Goal: Task Accomplishment & Management: Complete application form

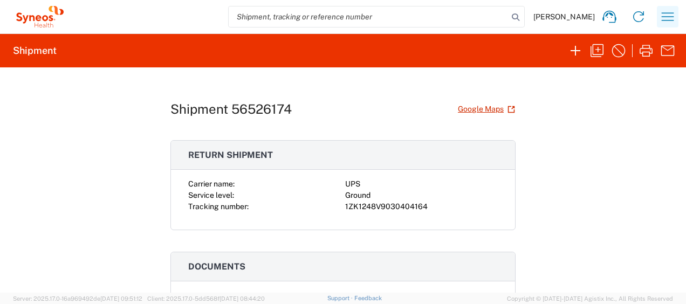
scroll to position [108, 0]
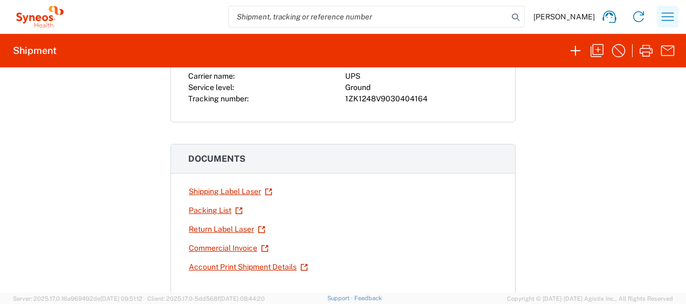
click at [671, 14] on icon "button" at bounding box center [667, 16] width 17 height 17
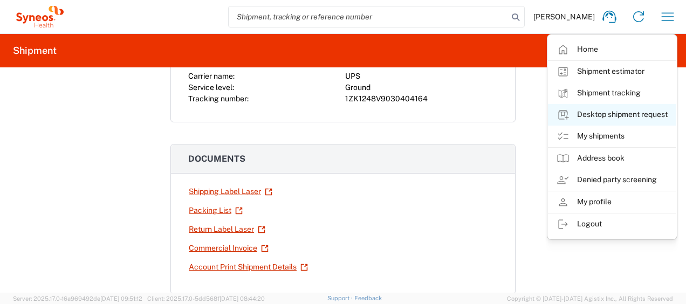
click at [595, 115] on link "Desktop shipment request" at bounding box center [612, 115] width 128 height 22
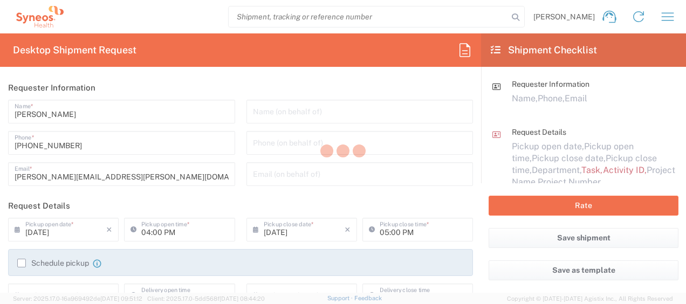
type input "4510"
type input "[US_STATE]"
type input "[GEOGRAPHIC_DATA]"
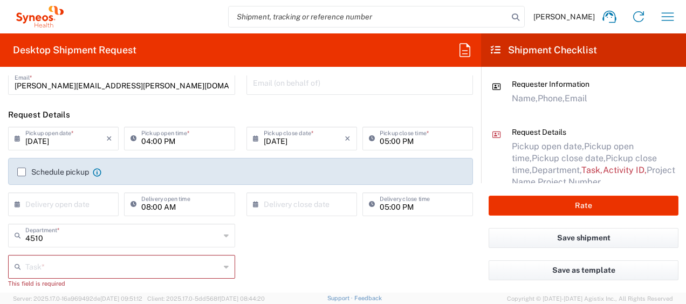
scroll to position [108, 0]
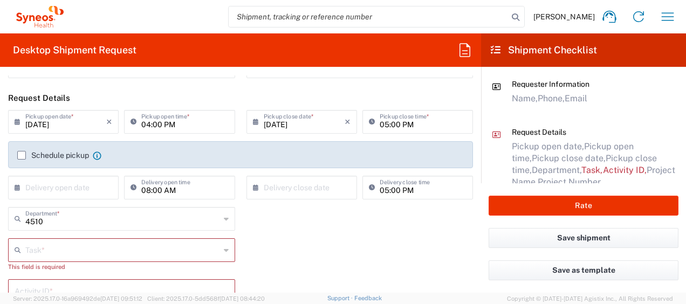
click at [169, 123] on input "04:00 PM" at bounding box center [184, 121] width 87 height 19
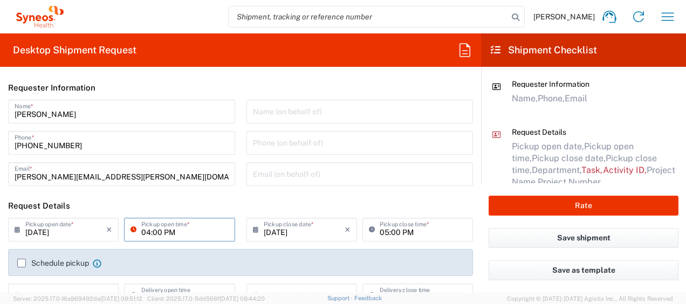
scroll to position [54, 0]
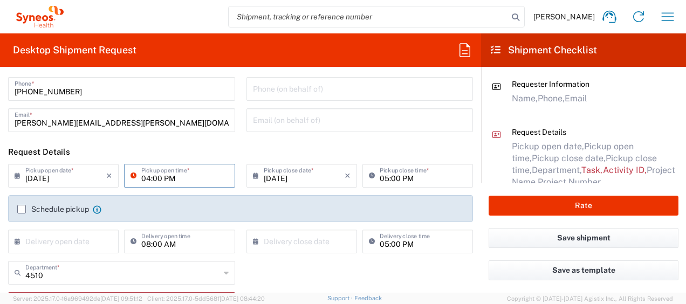
click at [198, 176] on input "04:00 PM" at bounding box center [184, 174] width 87 height 19
drag, startPoint x: 83, startPoint y: 178, endPoint x: -11, endPoint y: 156, distance: 96.5
click at [0, 156] on html "[PERSON_NAME] Home Shipment estimator Shipment tracking Desktop shipment reques…" at bounding box center [343, 152] width 686 height 304
click at [53, 175] on input "text" at bounding box center [65, 174] width 81 height 19
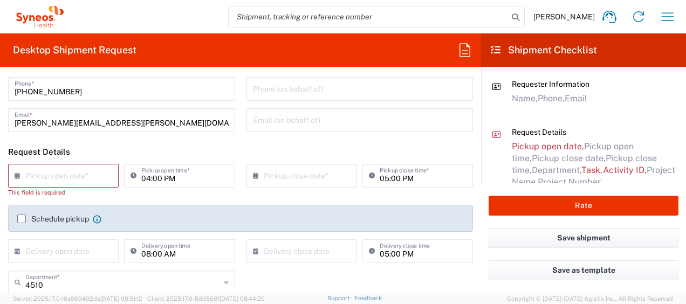
click at [99, 174] on input "text" at bounding box center [65, 174] width 81 height 19
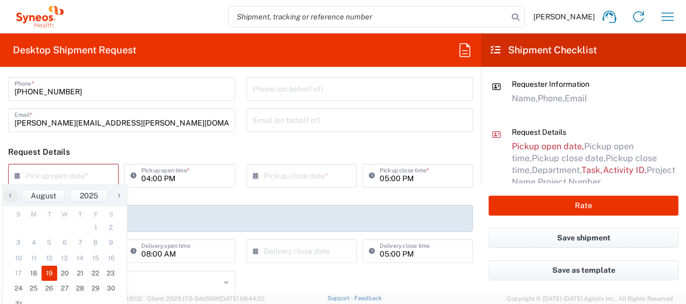
click at [47, 272] on span "19" at bounding box center [50, 273] width 16 height 15
type input "[DATE]"
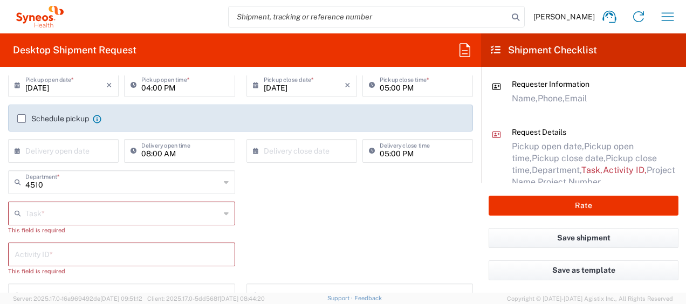
scroll to position [162, 0]
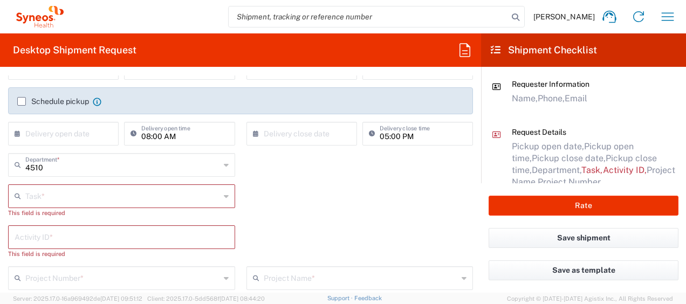
click at [224, 198] on icon at bounding box center [226, 196] width 5 height 17
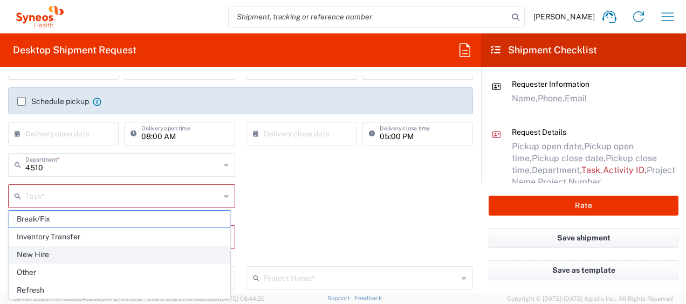
click at [51, 250] on span "New Hire" at bounding box center [119, 254] width 220 height 17
type input "New Hire"
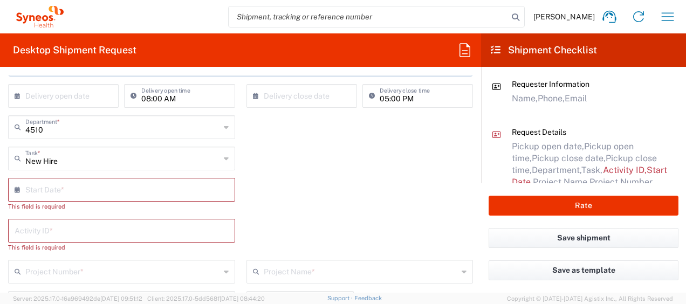
scroll to position [216, 0]
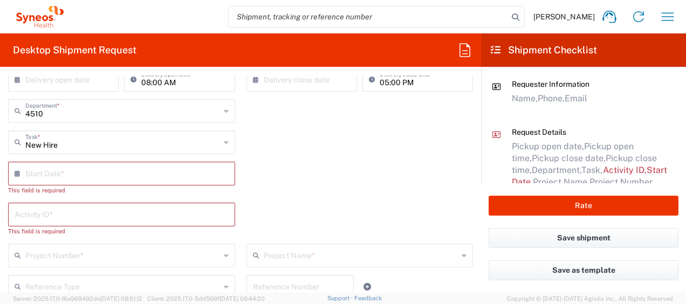
click at [148, 170] on input "text" at bounding box center [123, 172] width 197 height 19
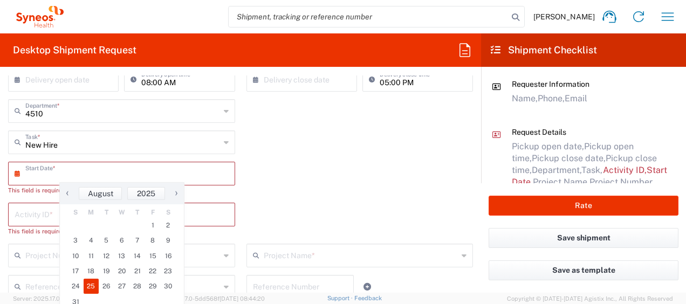
click at [93, 284] on span "25" at bounding box center [92, 286] width 16 height 15
type input "[DATE]"
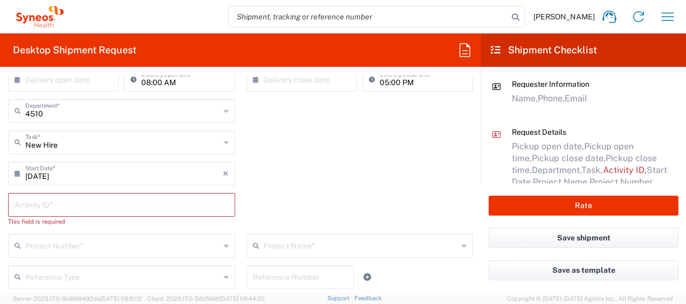
click at [78, 197] on input "text" at bounding box center [122, 204] width 214 height 19
click at [109, 209] on input "text" at bounding box center [122, 204] width 214 height 19
click at [108, 209] on input "text" at bounding box center [122, 204] width 214 height 19
paste input "SCTASK2682375"
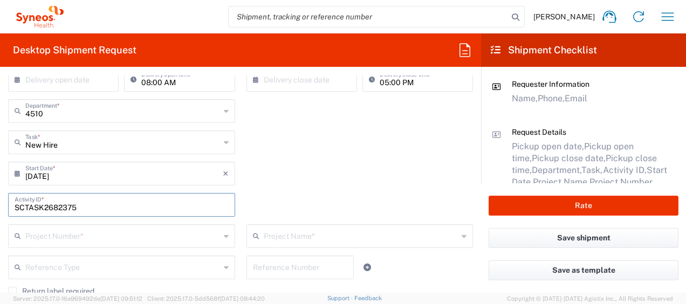
type input "SCTASK2682375"
click at [106, 231] on input "text" at bounding box center [122, 235] width 195 height 19
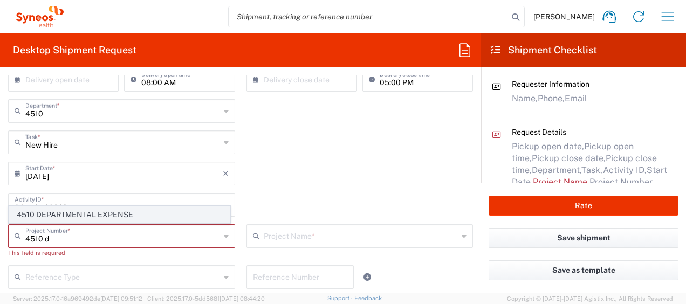
click at [114, 216] on span "4510 DEPARTMENTAL EXPENSE" at bounding box center [119, 214] width 220 height 17
type input "4510 DEPARTMENTAL EXPENSE"
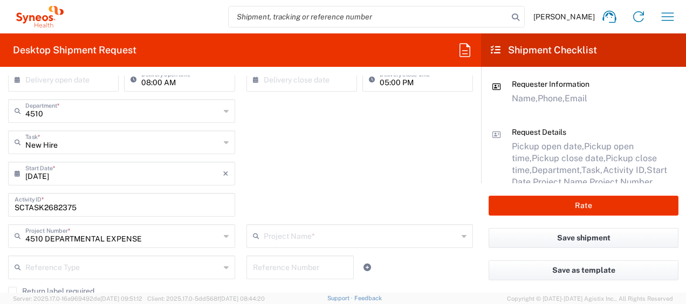
type input "4510 DEPARTMENTAL EXPENSE"
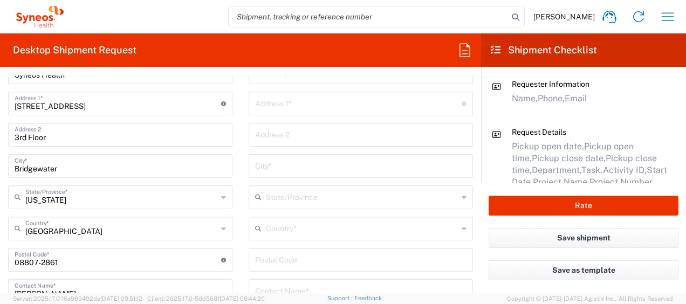
scroll to position [593, 0]
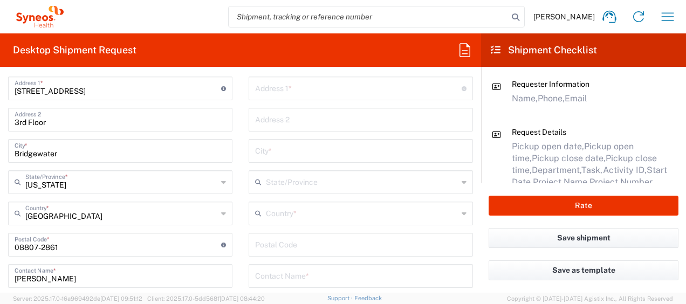
click at [315, 211] on input "text" at bounding box center [362, 212] width 192 height 19
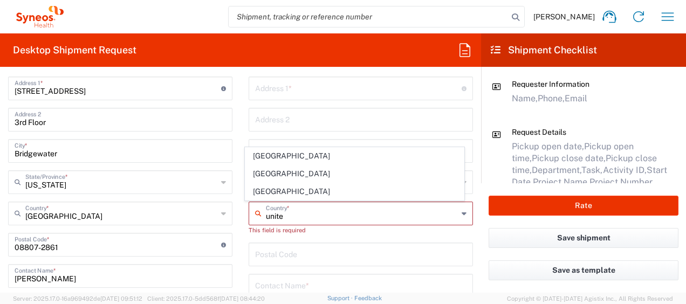
click at [270, 194] on span "[GEOGRAPHIC_DATA]" at bounding box center [354, 191] width 218 height 17
type input "[GEOGRAPHIC_DATA]"
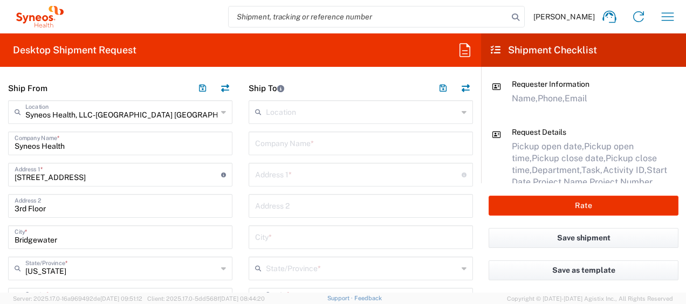
scroll to position [485, 0]
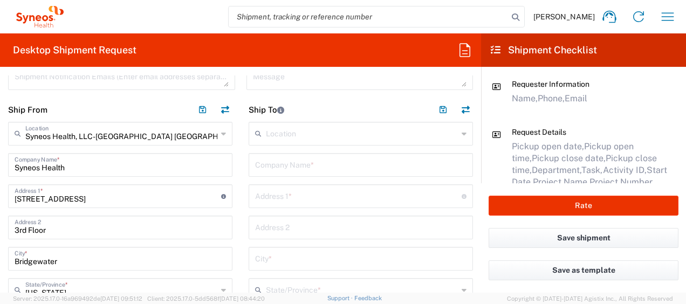
click at [295, 168] on input "text" at bounding box center [360, 164] width 211 height 19
click at [331, 167] on input "text" at bounding box center [360, 164] width 211 height 19
paste input "[PERSON_NAME]"
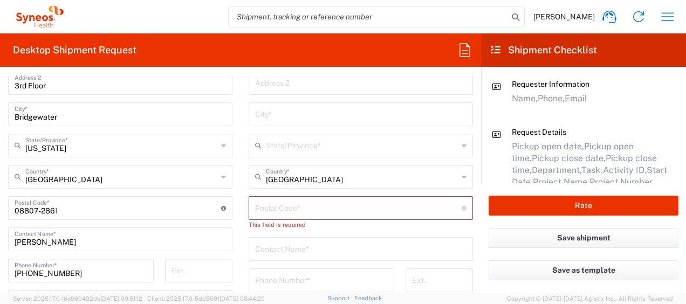
scroll to position [647, 0]
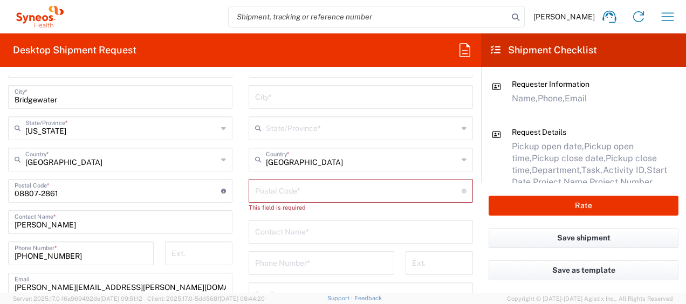
type input "[PERSON_NAME]"
click at [306, 236] on input "text" at bounding box center [360, 231] width 211 height 19
paste input "[PERSON_NAME]"
type input "[PERSON_NAME]"
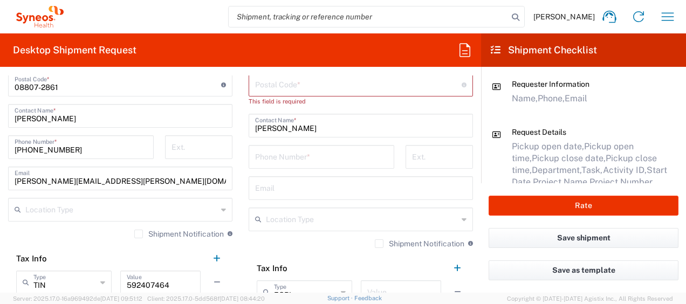
scroll to position [755, 0]
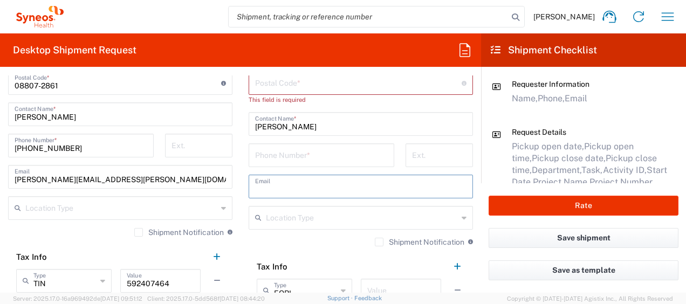
click at [284, 183] on input "text" at bounding box center [360, 185] width 211 height 19
paste input "[EMAIL_ADDRESS][DOMAIN_NAME]"
type input "[EMAIL_ADDRESS][DOMAIN_NAME]"
click at [375, 244] on label "Shipment Notification" at bounding box center [419, 242] width 89 height 9
click at [379, 242] on input "Shipment Notification" at bounding box center [379, 242] width 0 height 0
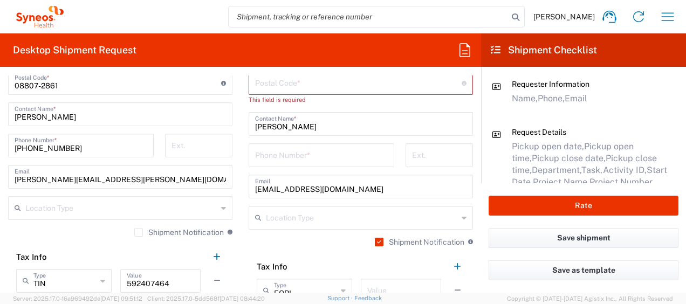
click at [314, 158] on input "tel" at bounding box center [321, 154] width 133 height 19
paste input "[PHONE_NUMBER]"
click at [260, 161] on input "[PHONE_NUMBER]" at bounding box center [321, 154] width 133 height 19
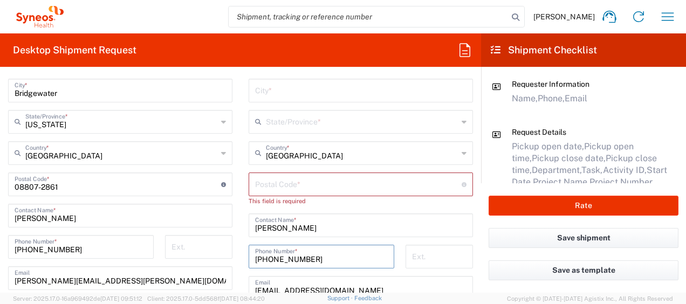
scroll to position [647, 0]
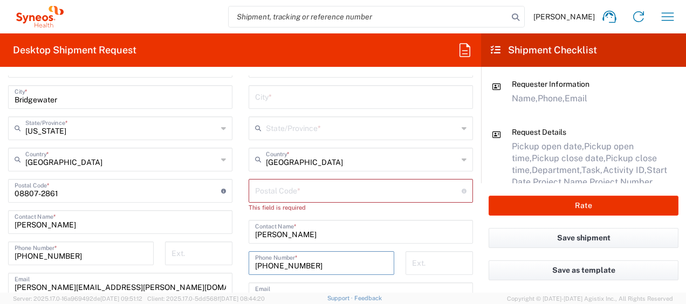
type input "[PHONE_NUMBER]"
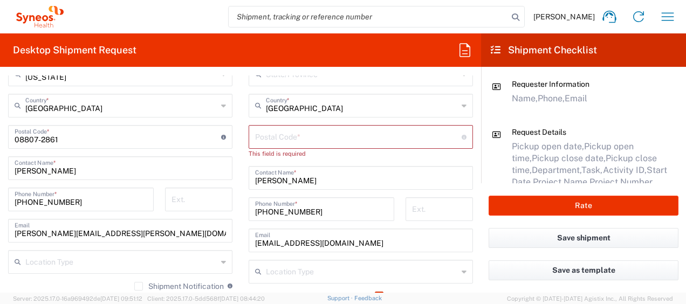
scroll to position [755, 0]
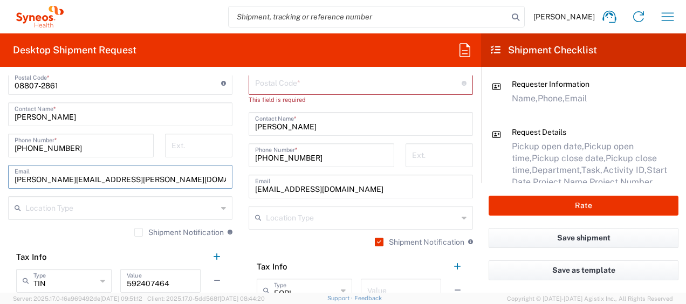
drag, startPoint x: 155, startPoint y: 172, endPoint x: -8, endPoint y: 154, distance: 163.3
click at [0, 154] on html "[PERSON_NAME] Home Shipment estimator Shipment tracking Desktop shipment reques…" at bounding box center [343, 152] width 686 height 304
paste input "joie.[PERSON_NAME]"
type input "[EMAIL_ADDRESS][PERSON_NAME][DOMAIN_NAME]"
drag, startPoint x: 132, startPoint y: 234, endPoint x: 178, endPoint y: 234, distance: 46.4
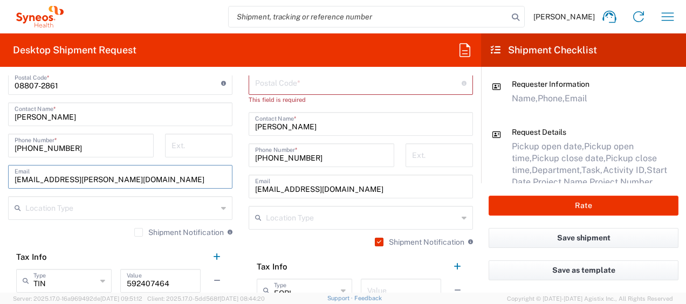
click at [134, 234] on label "Shipment Notification" at bounding box center [178, 232] width 89 height 9
click at [139, 232] on input "Shipment Notification" at bounding box center [139, 232] width 0 height 0
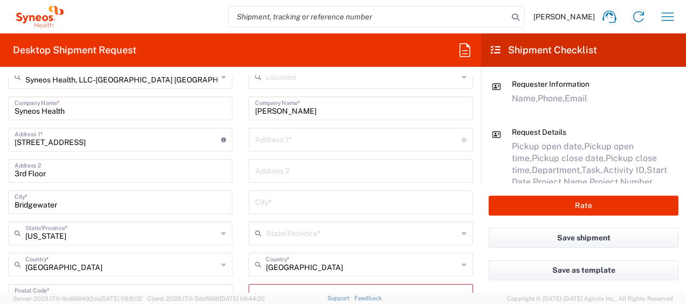
scroll to position [539, 0]
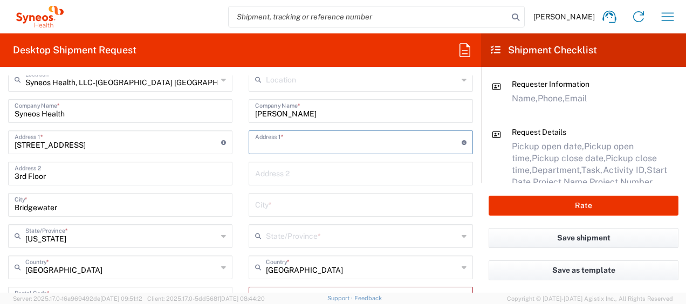
click at [292, 144] on input "text" at bounding box center [358, 141] width 206 height 19
paste input "[STREET_ADDRESS]"
type input "[STREET_ADDRESS]"
click at [303, 169] on input "text" at bounding box center [360, 172] width 211 height 19
paste input "Apt 1526"
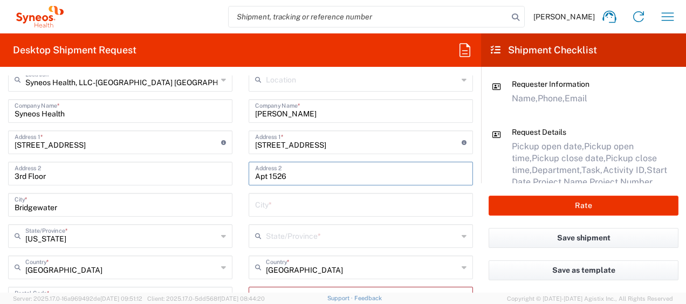
type input "Apt 1526"
click at [318, 203] on input "text" at bounding box center [360, 204] width 211 height 19
paste input "[GEOGRAPHIC_DATA]"
type input "[GEOGRAPHIC_DATA]"
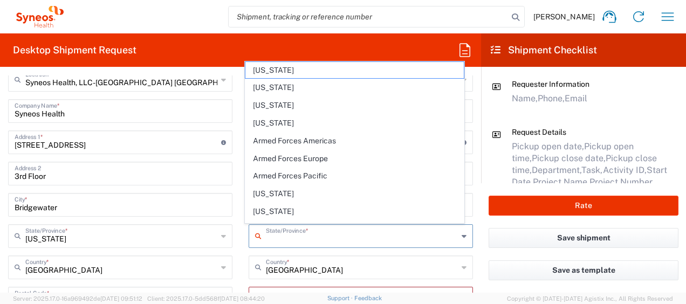
click at [318, 233] on input "text" at bounding box center [362, 235] width 192 height 19
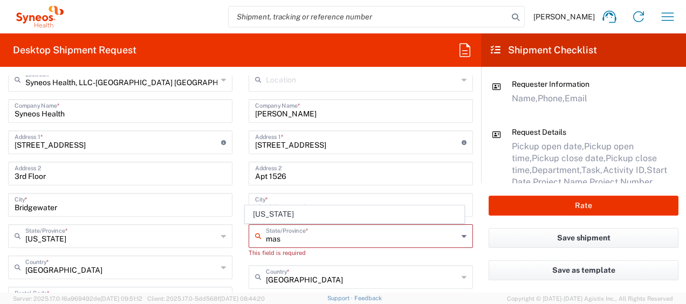
click at [273, 215] on span "[US_STATE]" at bounding box center [354, 214] width 218 height 17
type input "[US_STATE]"
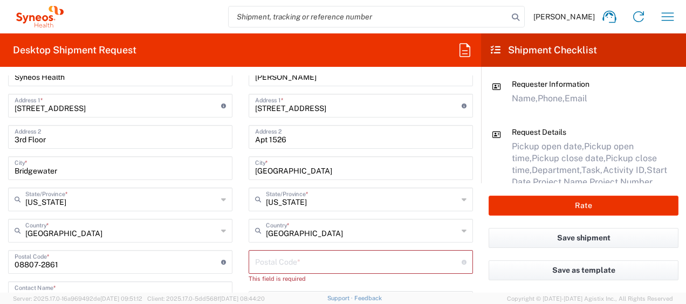
scroll to position [593, 0]
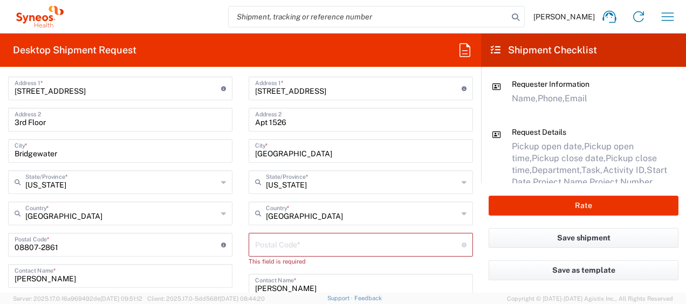
click at [293, 244] on input "undefined" at bounding box center [358, 243] width 206 height 19
paste input "02210"
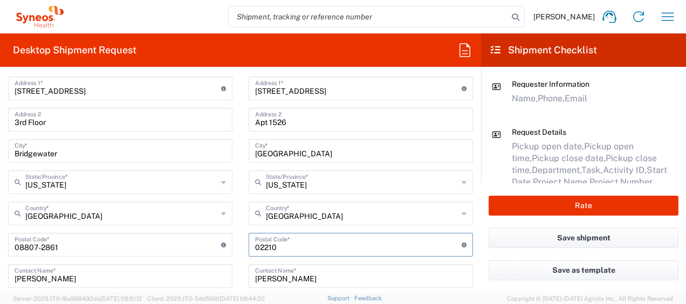
type input "02210"
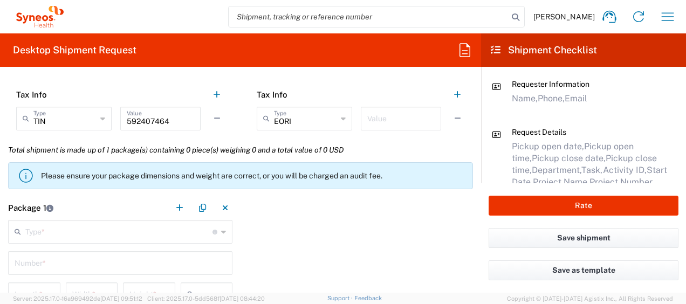
scroll to position [970, 0]
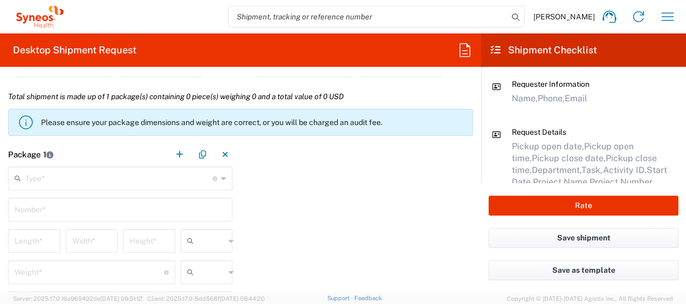
click at [168, 171] on input "text" at bounding box center [118, 177] width 187 height 19
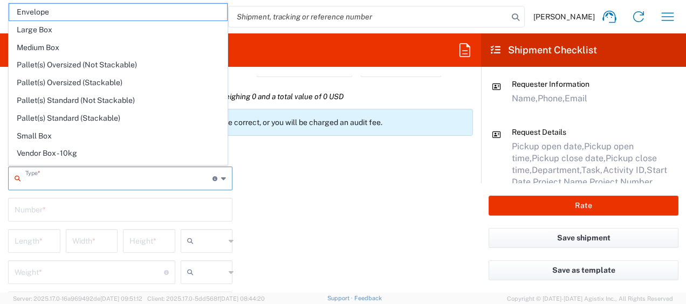
scroll to position [29, 0]
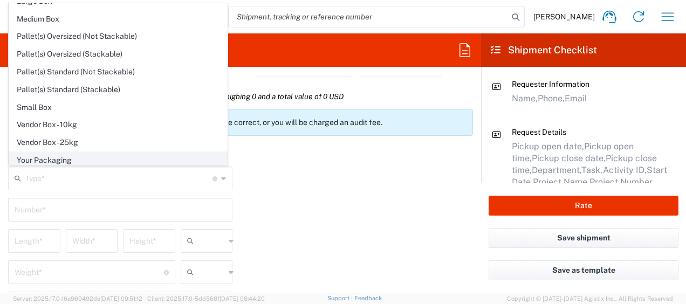
click at [111, 154] on span "Your Packaging" at bounding box center [118, 160] width 218 height 17
type input "Your Packaging"
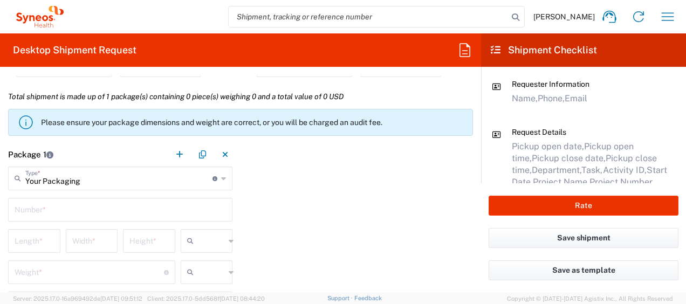
click at [56, 200] on input "text" at bounding box center [120, 208] width 211 height 19
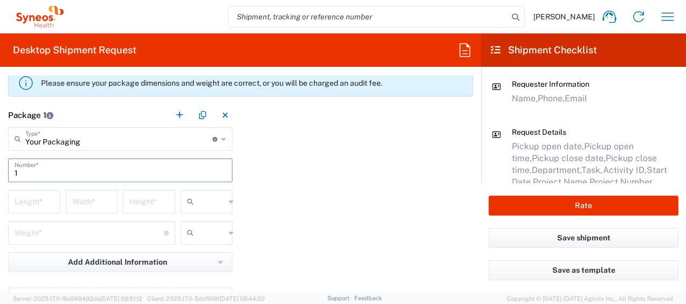
scroll to position [1024, 0]
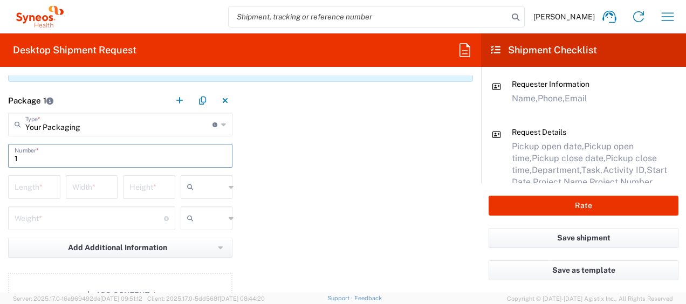
type input "1"
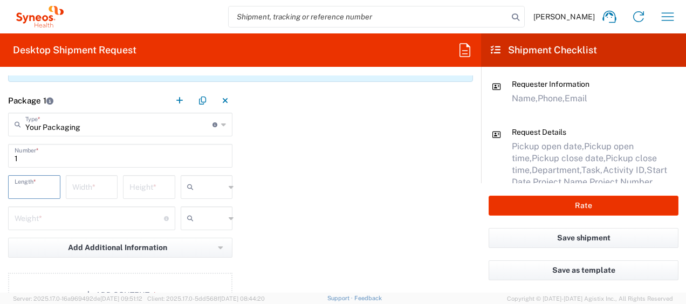
click at [24, 185] on input "number" at bounding box center [34, 186] width 39 height 19
type input "16"
type input "12"
type input "3"
click at [92, 221] on input "number" at bounding box center [89, 217] width 149 height 19
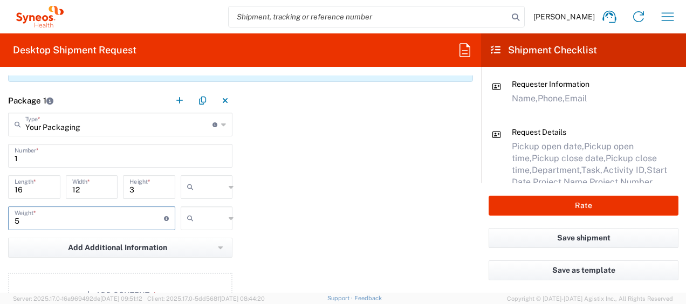
scroll to position [1078, 0]
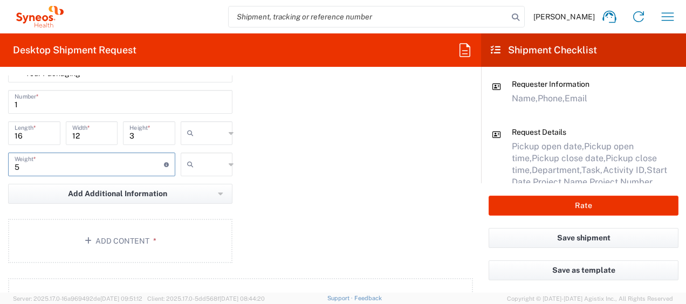
type input "5"
click at [209, 130] on input "text" at bounding box center [211, 133] width 27 height 17
click at [197, 186] on span "in" at bounding box center [202, 191] width 49 height 17
type input "in"
click at [198, 156] on input "text" at bounding box center [211, 164] width 27 height 17
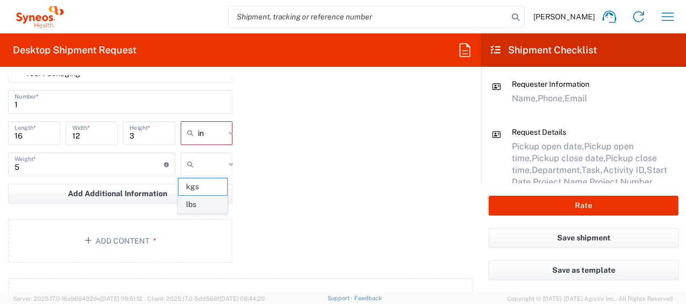
click at [195, 205] on span "lbs" at bounding box center [202, 204] width 49 height 17
type input "lbs"
click at [168, 226] on button "Add Content *" at bounding box center [120, 241] width 224 height 44
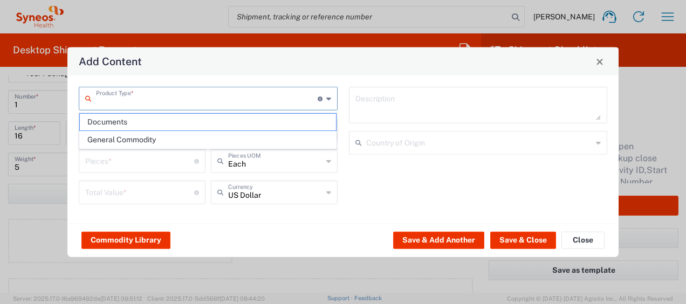
click at [188, 102] on input "text" at bounding box center [207, 97] width 222 height 19
click at [136, 142] on span "General Commodity" at bounding box center [208, 140] width 257 height 17
type input "General Commodity"
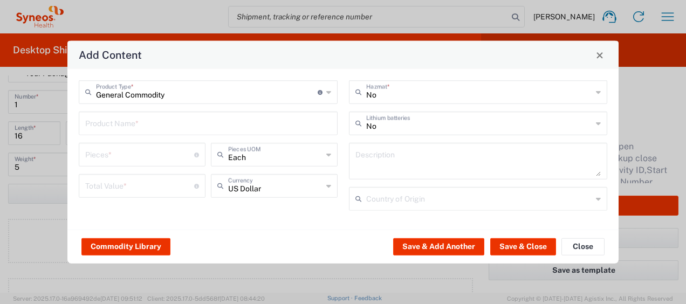
click at [141, 129] on input "text" at bounding box center [208, 122] width 246 height 19
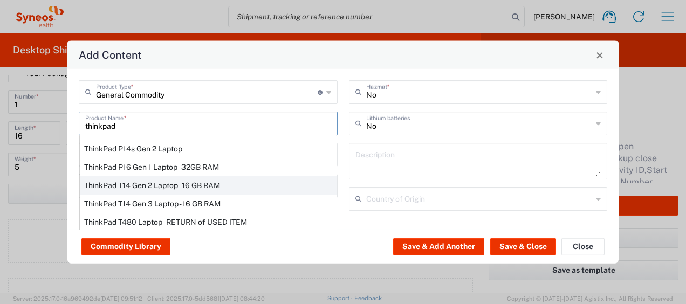
click at [128, 183] on div "ThinkPad T14 Gen 2 Laptop - 16 GB RAM" at bounding box center [208, 185] width 257 height 18
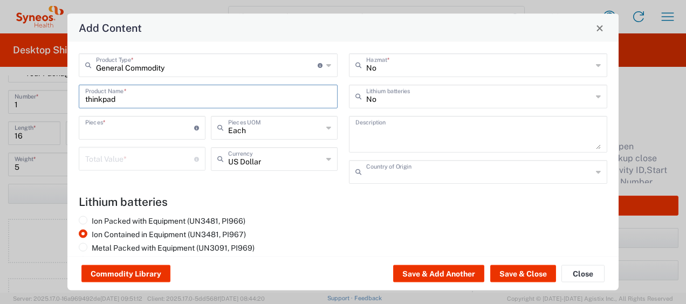
type input "ThinkPad T14 Gen 2 Laptop - 16 GB RAM"
type input "1"
type textarea "Intel Core i7-1156G7 vProÂ® Processor - 14"- 16 GB RAM - 512 GB SSD"
type input "[GEOGRAPHIC_DATA]"
type input "Yes"
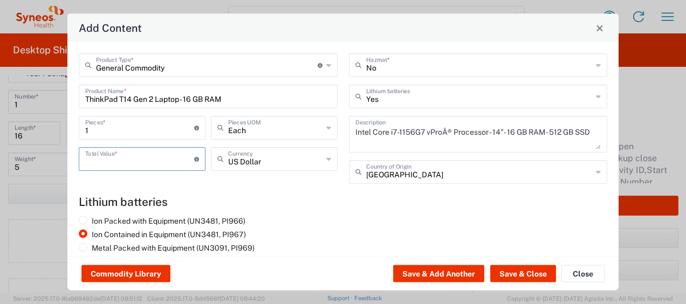
click at [150, 164] on input "number" at bounding box center [139, 158] width 109 height 19
type input "500"
click at [498, 276] on button "Save & Close" at bounding box center [523, 273] width 66 height 17
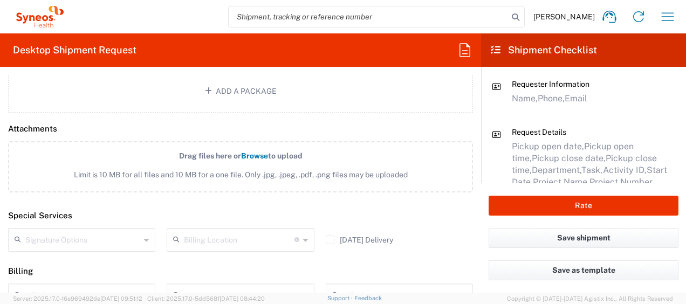
scroll to position [1401, 0]
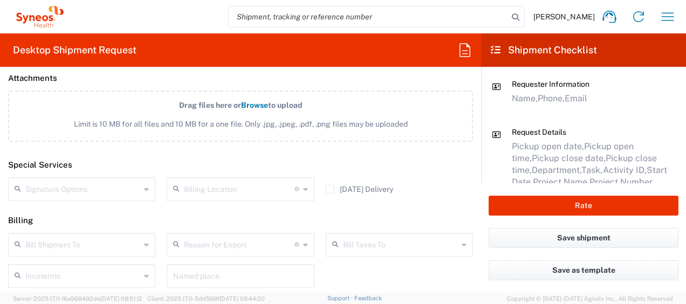
click at [63, 188] on input "text" at bounding box center [82, 188] width 115 height 19
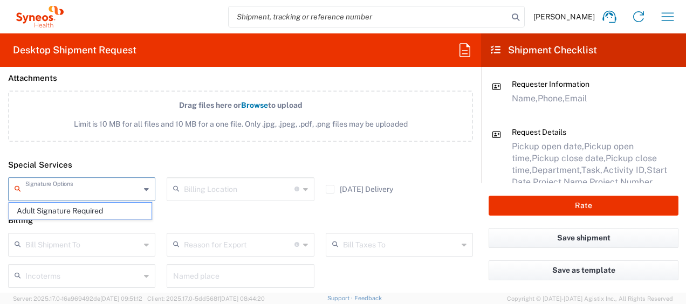
drag, startPoint x: 57, startPoint y: 208, endPoint x: 78, endPoint y: 212, distance: 20.9
click at [57, 208] on span "Adult Signature Required" at bounding box center [80, 211] width 142 height 17
type input "Adult Signature Required"
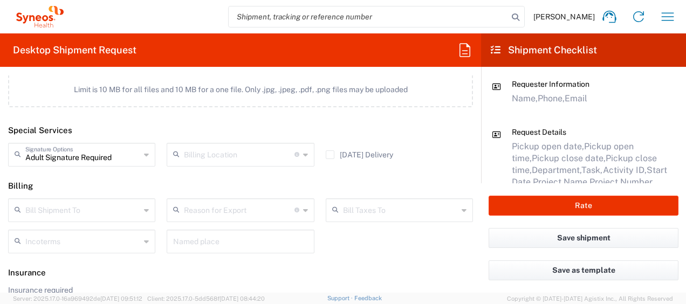
scroll to position [1467, 0]
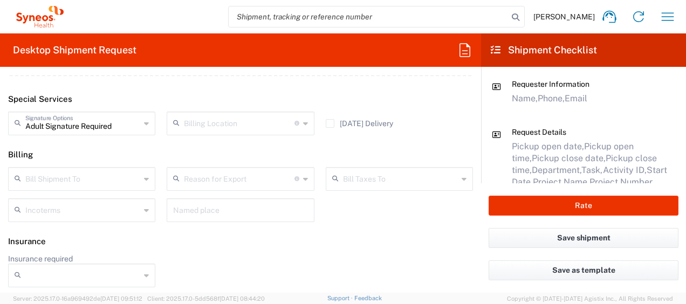
click at [112, 267] on input "Insurance required" at bounding box center [82, 275] width 115 height 17
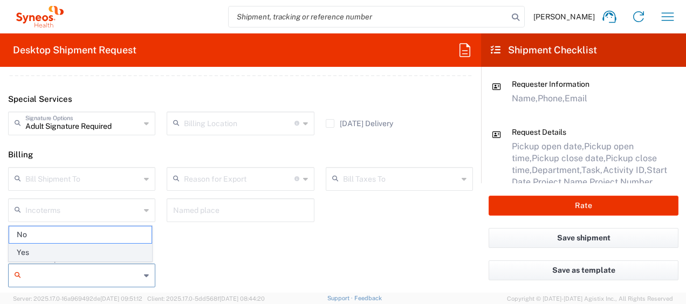
click at [85, 259] on span "Yes" at bounding box center [80, 252] width 142 height 17
type input "Yes"
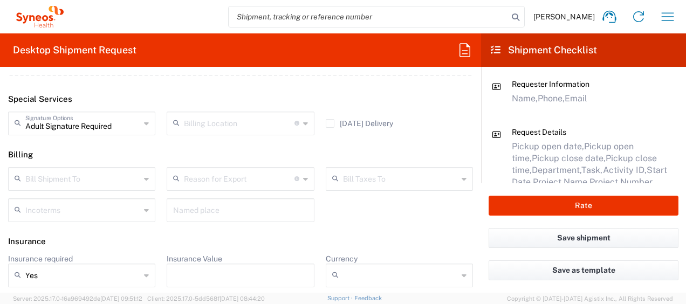
click at [195, 274] on input "Insurance Value" at bounding box center [240, 275] width 134 height 17
type input "500"
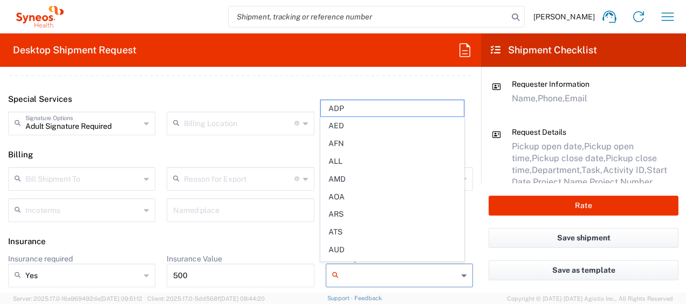
click at [363, 275] on input "Currency" at bounding box center [400, 275] width 115 height 17
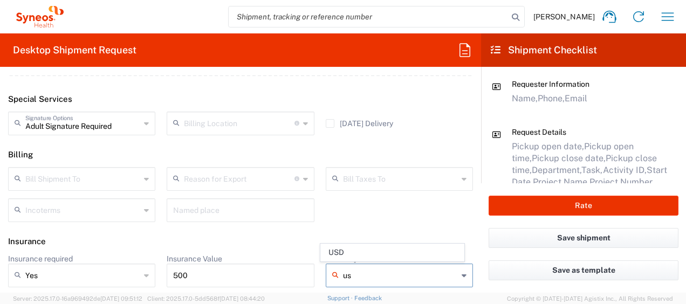
click at [367, 257] on span "USD" at bounding box center [392, 252] width 142 height 17
type input "USD"
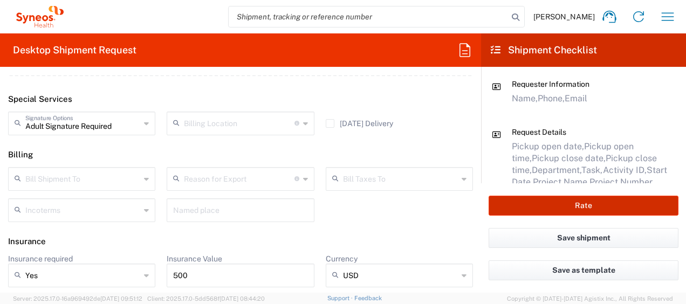
click at [551, 208] on button "Rate" at bounding box center [583, 206] width 190 height 20
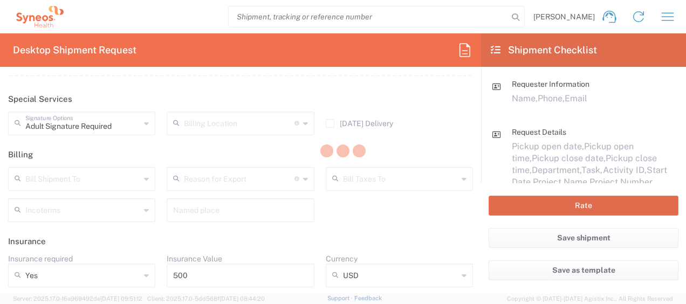
type input "4510 DEPARTMENTAL EXPENSE"
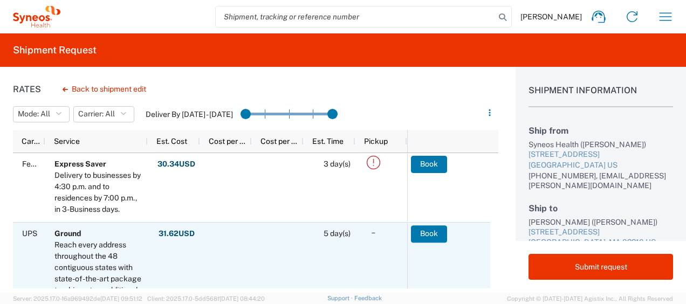
scroll to position [54, 0]
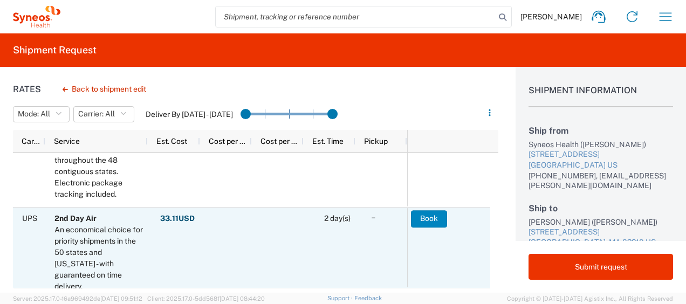
click at [432, 215] on button "Book" at bounding box center [429, 218] width 36 height 17
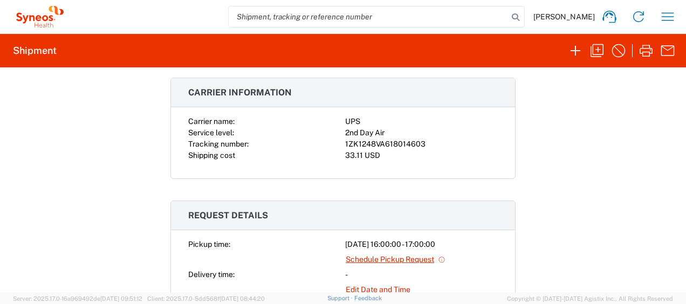
click at [407, 161] on div "Carrier name: UPS Service level: 2nd Day Air Tracking number: 1ZK1248VA61801460…" at bounding box center [343, 147] width 344 height 63
drag, startPoint x: 419, startPoint y: 144, endPoint x: 342, endPoint y: 141, distance: 77.1
click at [345, 141] on div "1ZK1248VA618014603" at bounding box center [421, 144] width 153 height 11
copy div "1ZK1248VA618014603"
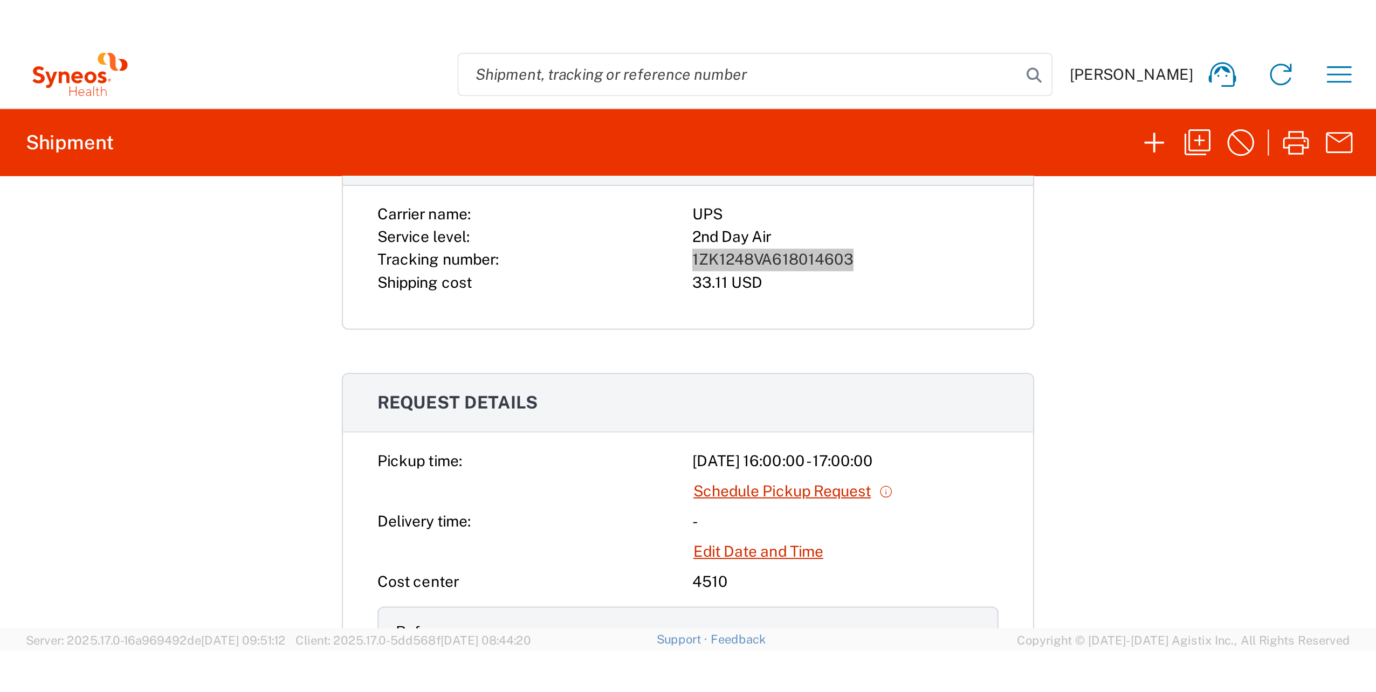
scroll to position [212, 0]
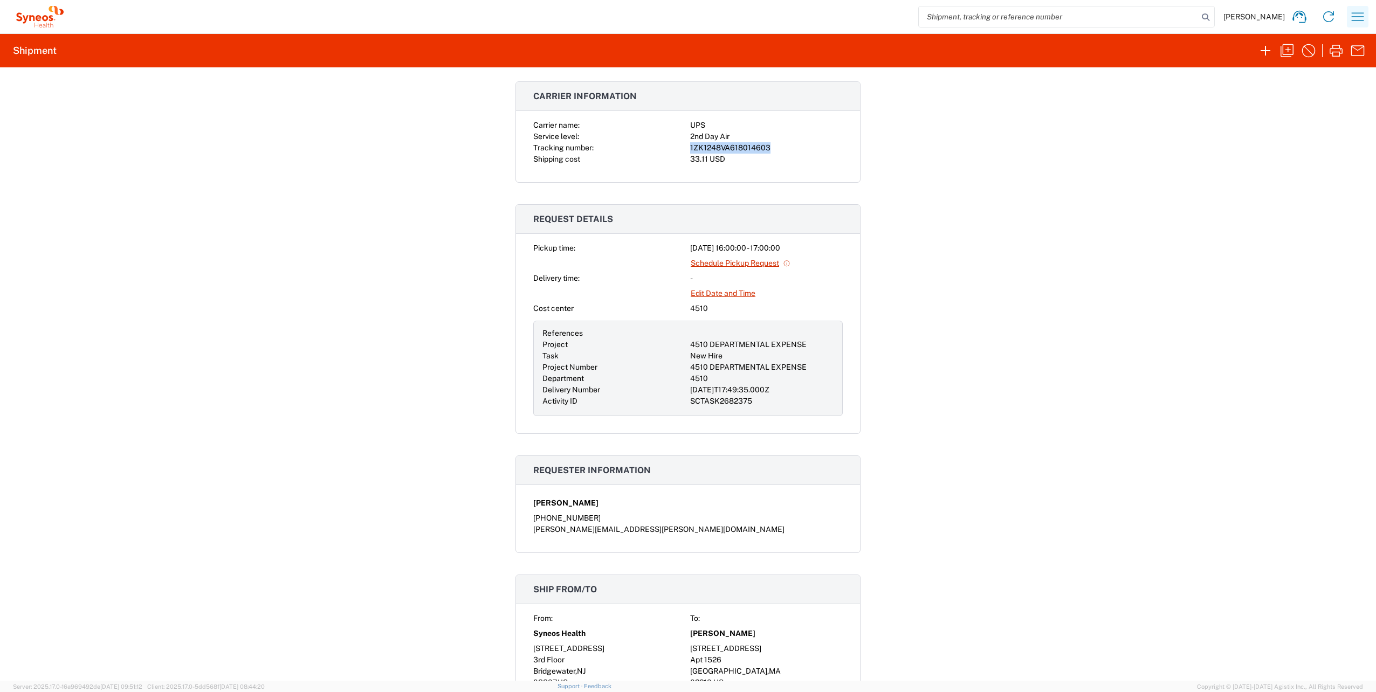
click at [685, 19] on icon "button" at bounding box center [1357, 16] width 17 height 17
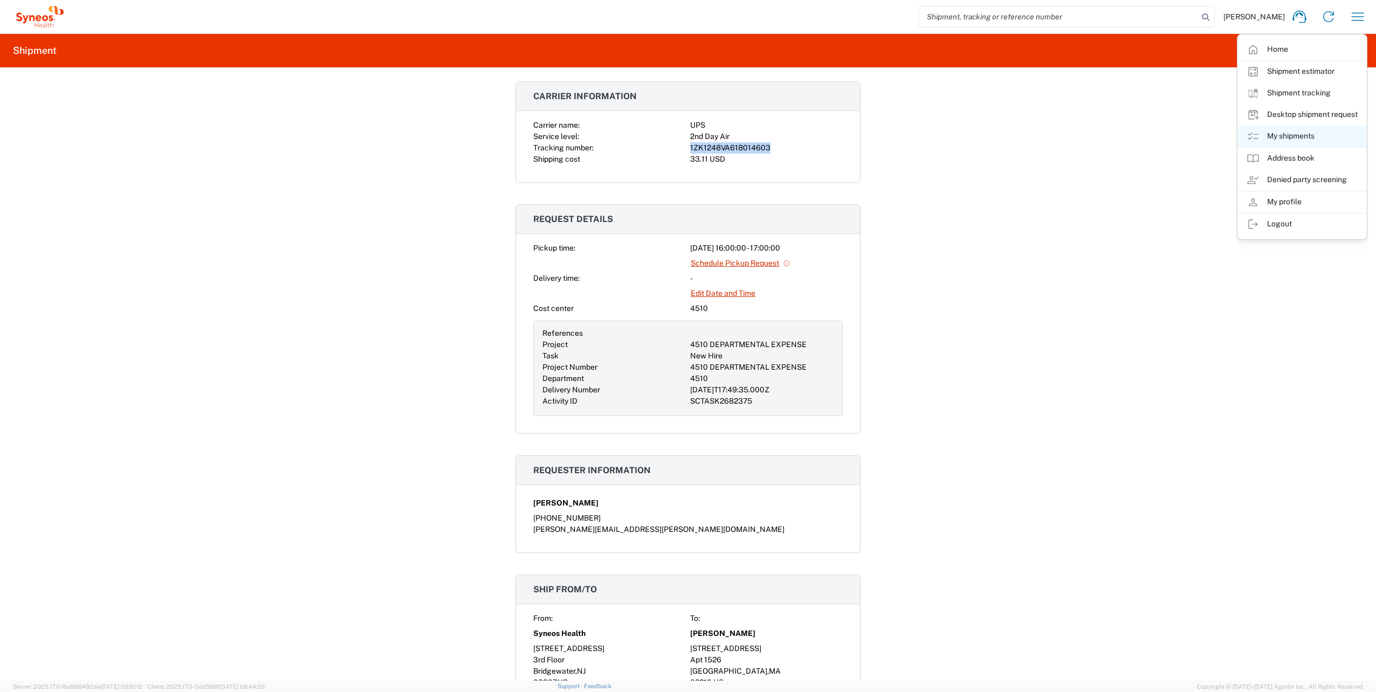
click at [685, 130] on link "My shipments" at bounding box center [1302, 137] width 128 height 22
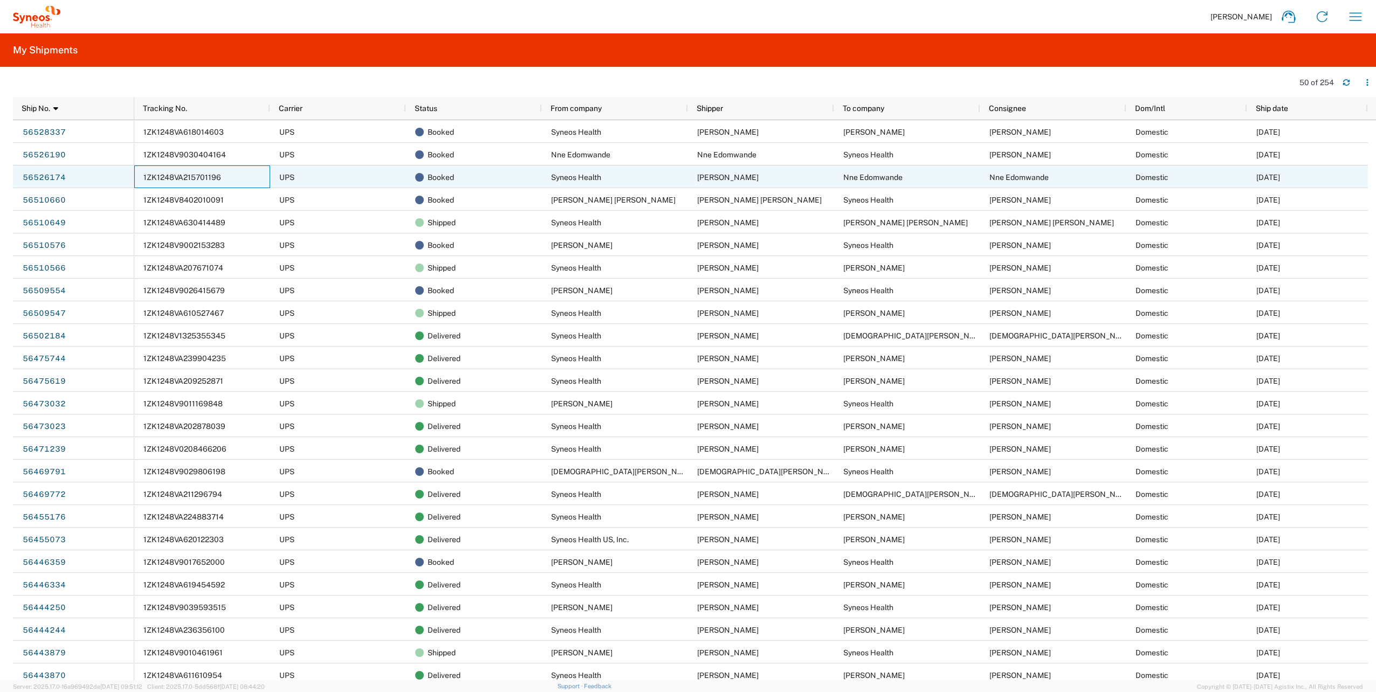
click at [204, 178] on span "1ZK1248VA215701196" at bounding box center [182, 177] width 78 height 9
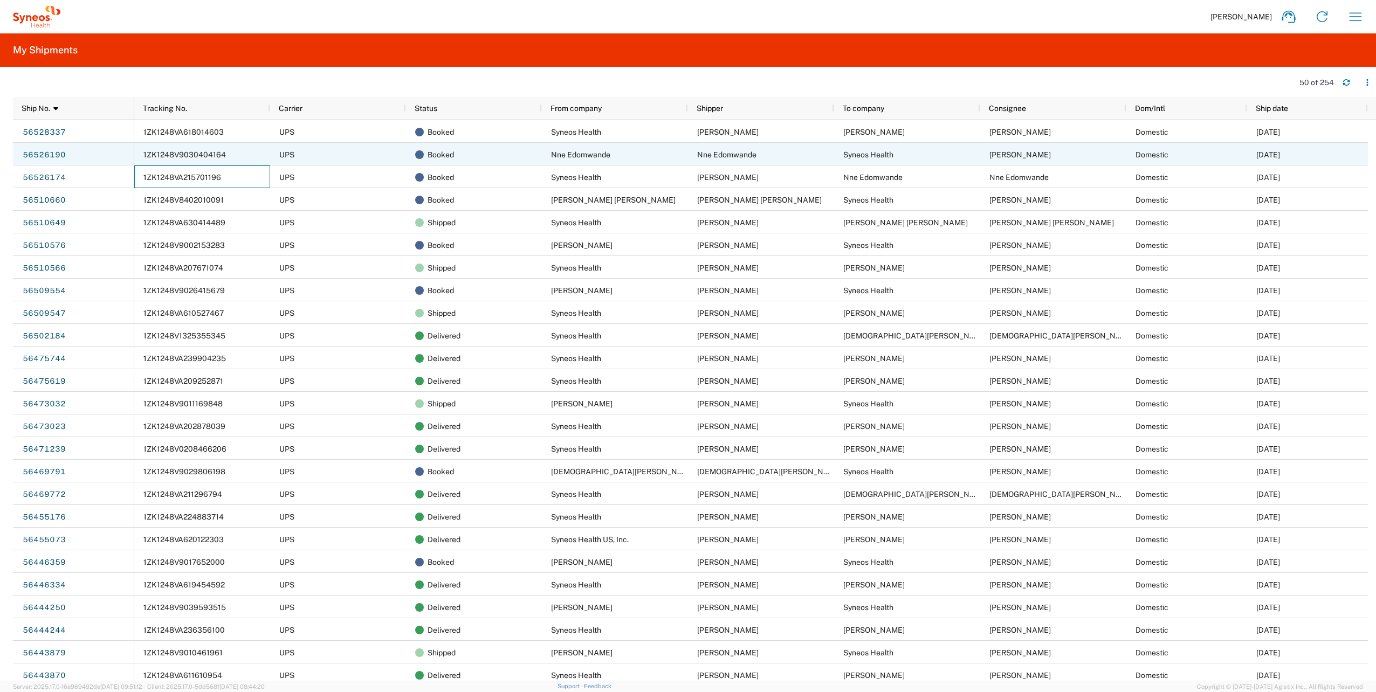
click at [203, 153] on span "1ZK1248V9030404164" at bounding box center [184, 154] width 82 height 9
